Goal: Information Seeking & Learning: Learn about a topic

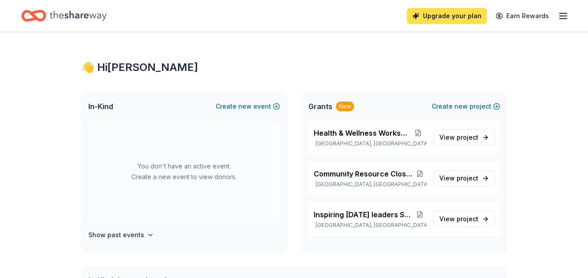
click at [457, 16] on link "Upgrade your plan" at bounding box center [447, 16] width 80 height 16
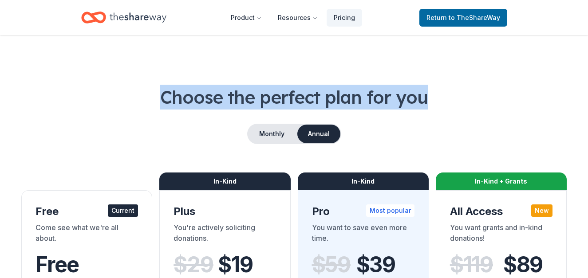
drag, startPoint x: 588, startPoint y: 31, endPoint x: 589, endPoint y: 50, distance: 18.7
click at [588, 50] on html "Product Resources Pricing Return to TheShareWay Choose the perfect plan for you…" at bounding box center [294, 139] width 588 height 278
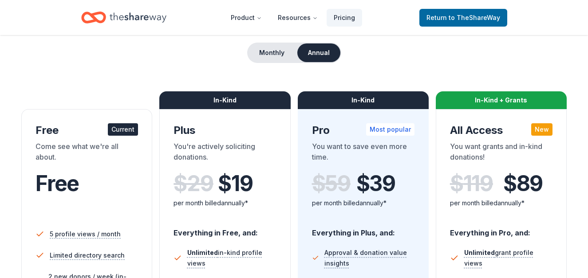
scroll to position [59, 0]
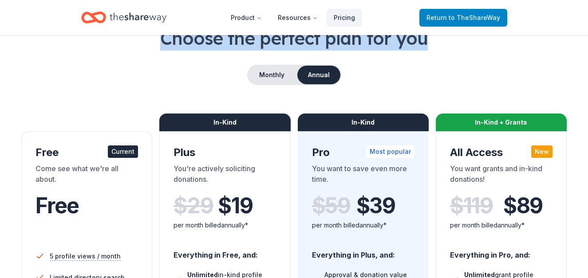
click at [490, 19] on span "to TheShareWay" at bounding box center [474, 18] width 51 height 8
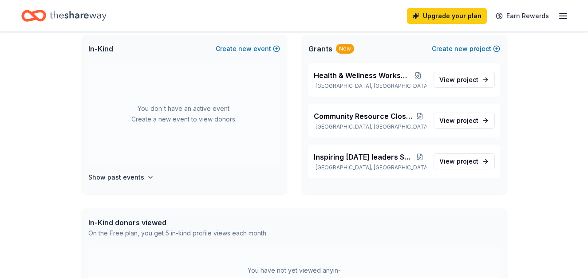
scroll to position [31, 0]
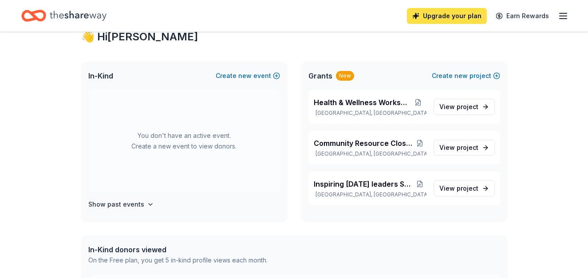
click at [428, 12] on link "Upgrade your plan" at bounding box center [447, 16] width 80 height 16
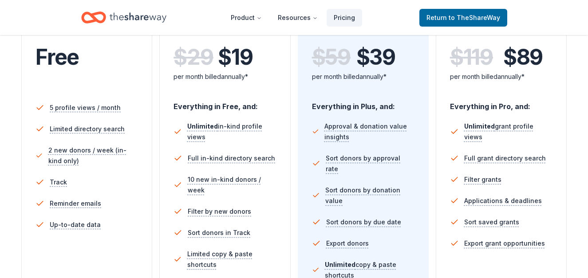
scroll to position [211, 0]
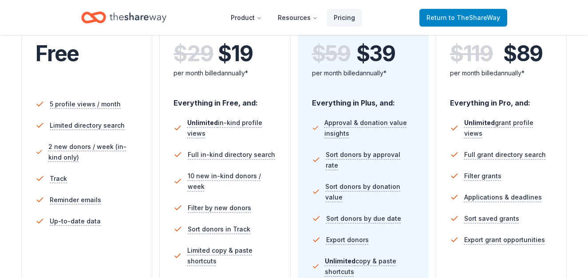
click at [458, 21] on span "Return to TheShareWay" at bounding box center [463, 17] width 74 height 11
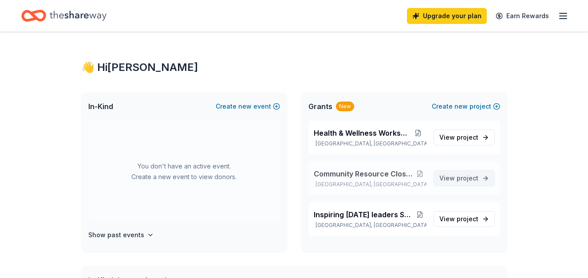
click at [465, 175] on span "project" at bounding box center [468, 178] width 22 height 8
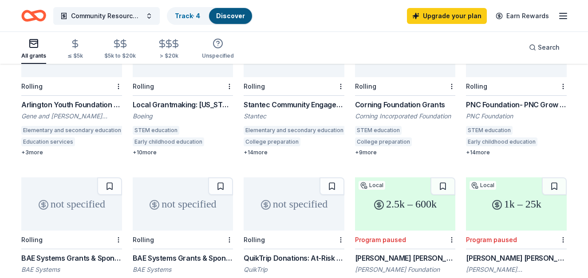
scroll to position [131, 0]
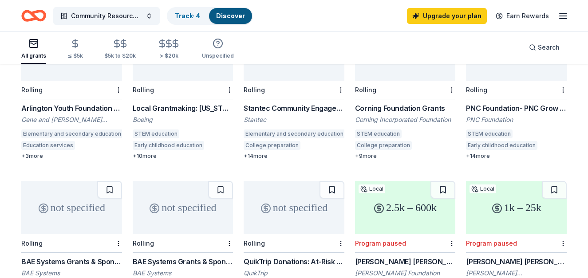
click at [44, 103] on div "Arlington Youth Foundation Grant" at bounding box center [71, 108] width 101 height 11
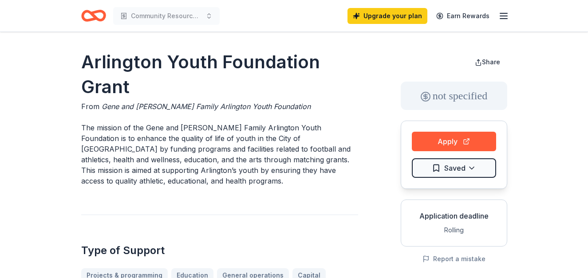
click at [509, 14] on icon "button" at bounding box center [503, 16] width 11 height 11
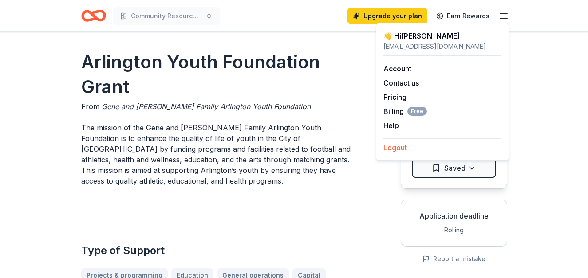
click at [406, 150] on button "Logout" at bounding box center [395, 147] width 24 height 11
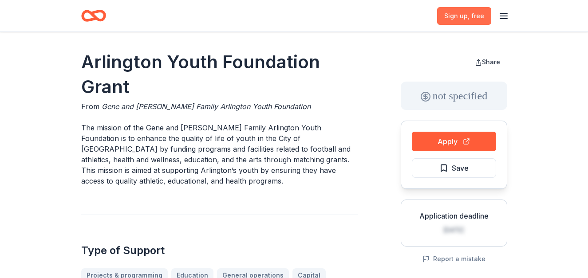
click at [462, 12] on span "Sign up , free" at bounding box center [464, 16] width 40 height 11
click at [505, 19] on line "button" at bounding box center [503, 19] width 7 height 0
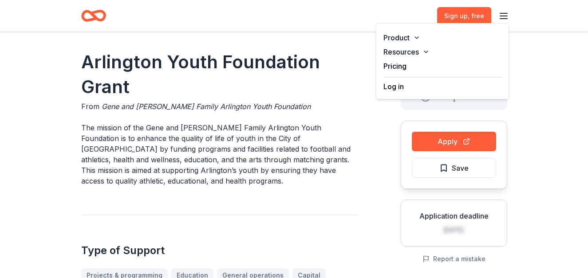
click at [398, 87] on button "Log in" at bounding box center [393, 86] width 20 height 11
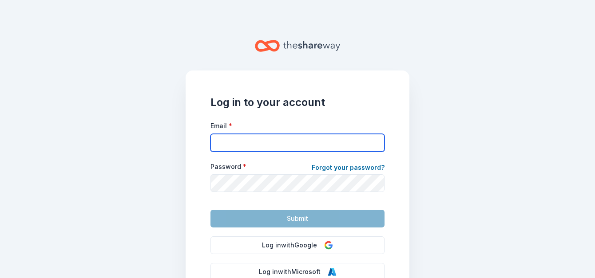
click at [255, 138] on input "Email *" at bounding box center [297, 143] width 174 height 18
type input "info@justaqueenwithgoals.org"
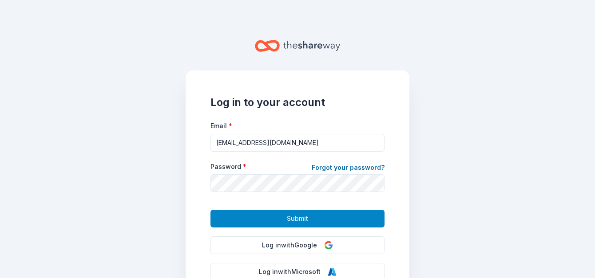
click at [320, 213] on button "Submit" at bounding box center [297, 219] width 174 height 18
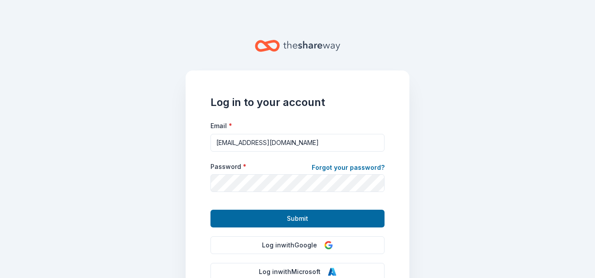
drag, startPoint x: 302, startPoint y: 219, endPoint x: 294, endPoint y: 221, distance: 8.3
click at [294, 221] on span "Submit" at bounding box center [297, 218] width 21 height 11
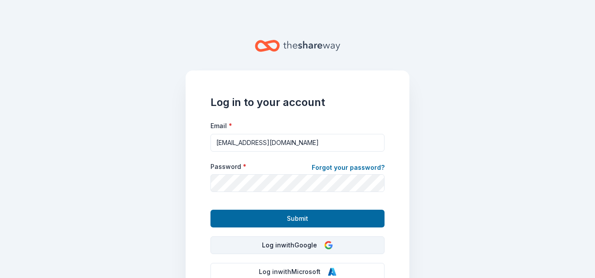
click at [291, 247] on button "Log in with Google" at bounding box center [297, 246] width 174 height 18
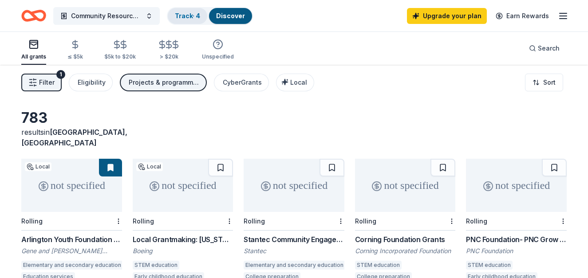
click at [185, 19] on link "Track · 4" at bounding box center [187, 16] width 25 height 8
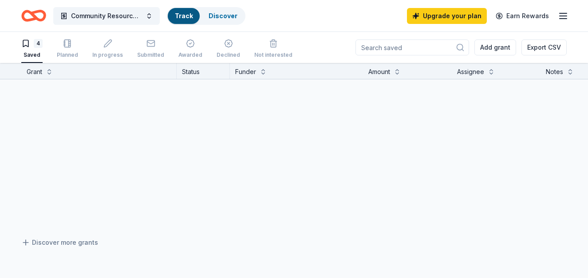
scroll to position [0, 0]
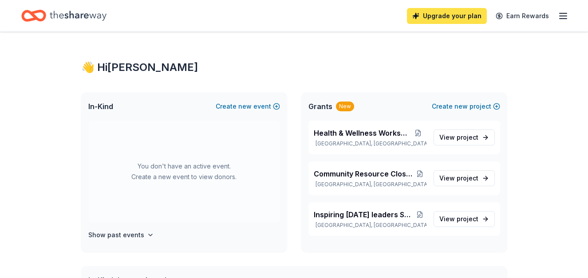
click at [441, 16] on link "Upgrade your plan" at bounding box center [447, 16] width 80 height 16
drag, startPoint x: 441, startPoint y: 16, endPoint x: 421, endPoint y: 13, distance: 20.6
click at [421, 13] on link "Upgrade your plan" at bounding box center [447, 16] width 80 height 16
click at [438, 16] on link "Upgrade your plan" at bounding box center [447, 16] width 80 height 16
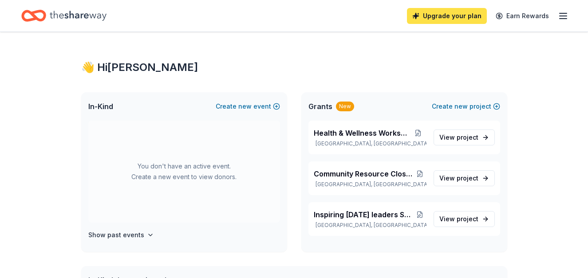
click at [438, 16] on link "Upgrade your plan" at bounding box center [447, 16] width 80 height 16
click at [447, 20] on link "Upgrade your plan" at bounding box center [447, 16] width 80 height 16
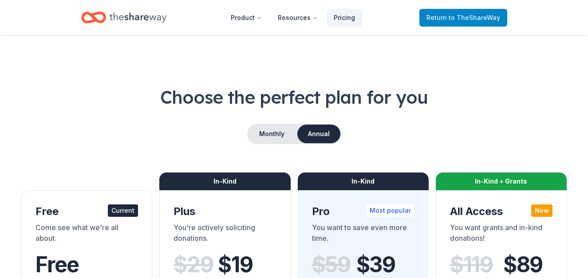
click at [450, 21] on span "Return to TheShareWay" at bounding box center [463, 17] width 74 height 11
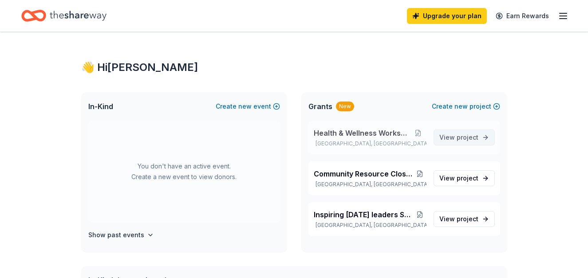
click at [454, 140] on span "View project" at bounding box center [458, 137] width 39 height 11
click at [477, 176] on span "project" at bounding box center [468, 178] width 22 height 8
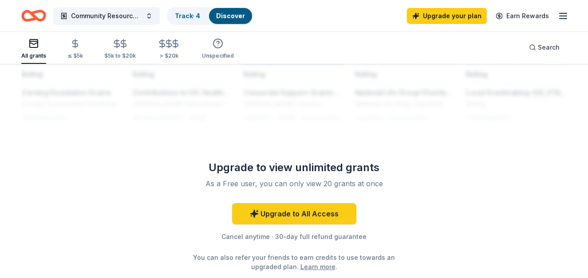
scroll to position [775, 0]
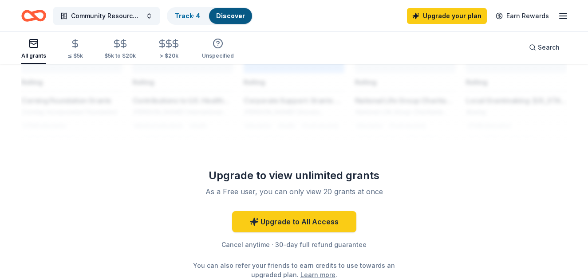
drag, startPoint x: 587, startPoint y: 233, endPoint x: 589, endPoint y: 185, distance: 48.4
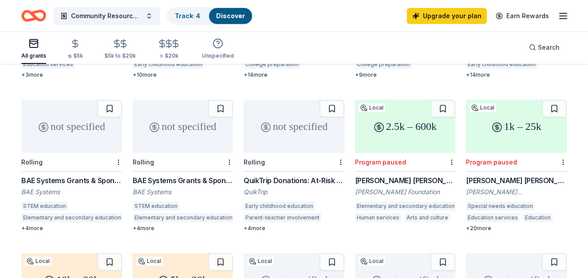
scroll to position [214, 0]
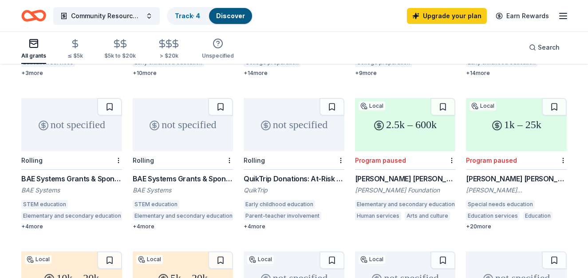
click at [277, 137] on div "not specified" at bounding box center [294, 124] width 101 height 53
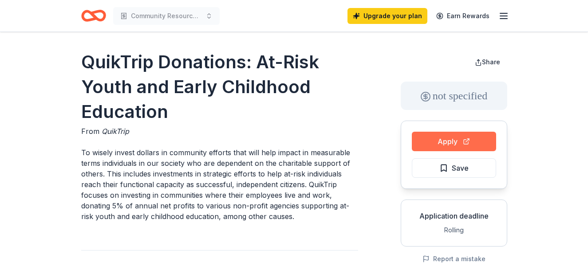
click at [462, 138] on button "Apply" at bounding box center [454, 142] width 84 height 20
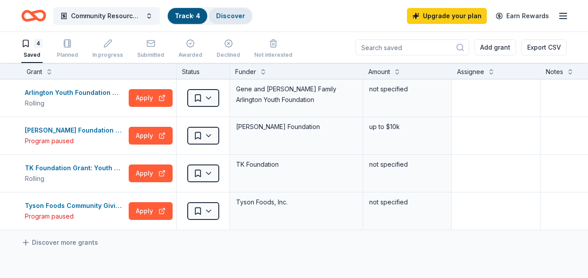
click at [228, 15] on link "Discover" at bounding box center [230, 16] width 29 height 8
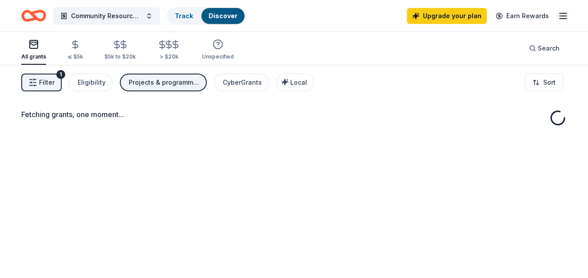
click at [228, 15] on link "Discover" at bounding box center [223, 16] width 29 height 8
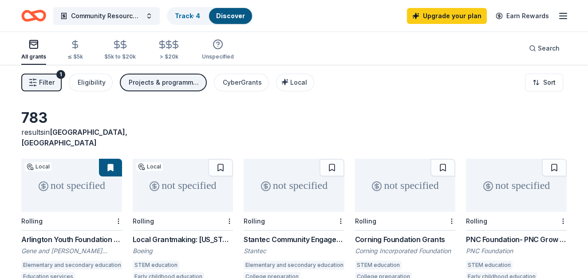
scroll to position [0, 0]
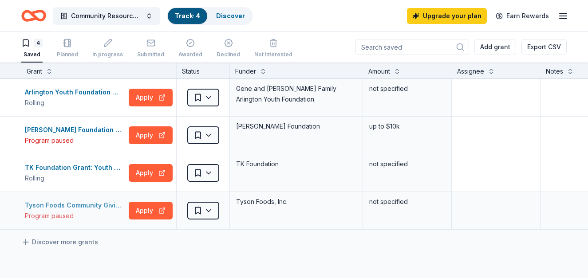
click at [61, 204] on div "Tyson Foods Community Giving Grants" at bounding box center [75, 205] width 100 height 11
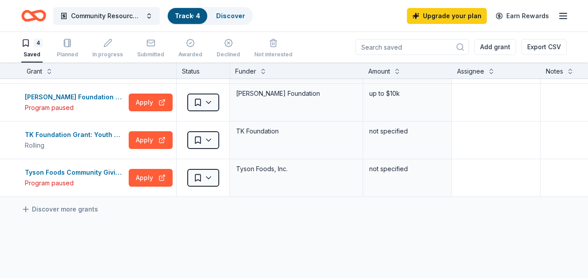
scroll to position [0, 0]
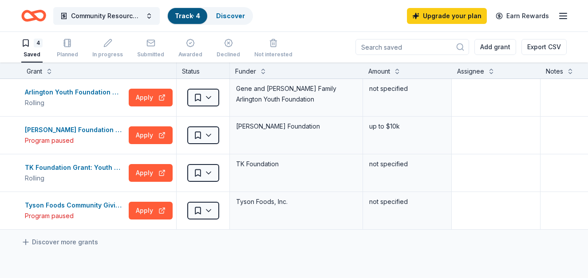
click at [38, 53] on div "Saved" at bounding box center [31, 54] width 21 height 7
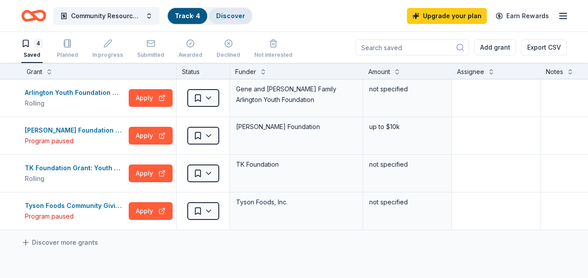
click at [239, 13] on link "Discover" at bounding box center [230, 16] width 29 height 8
